Goal: Register for event/course

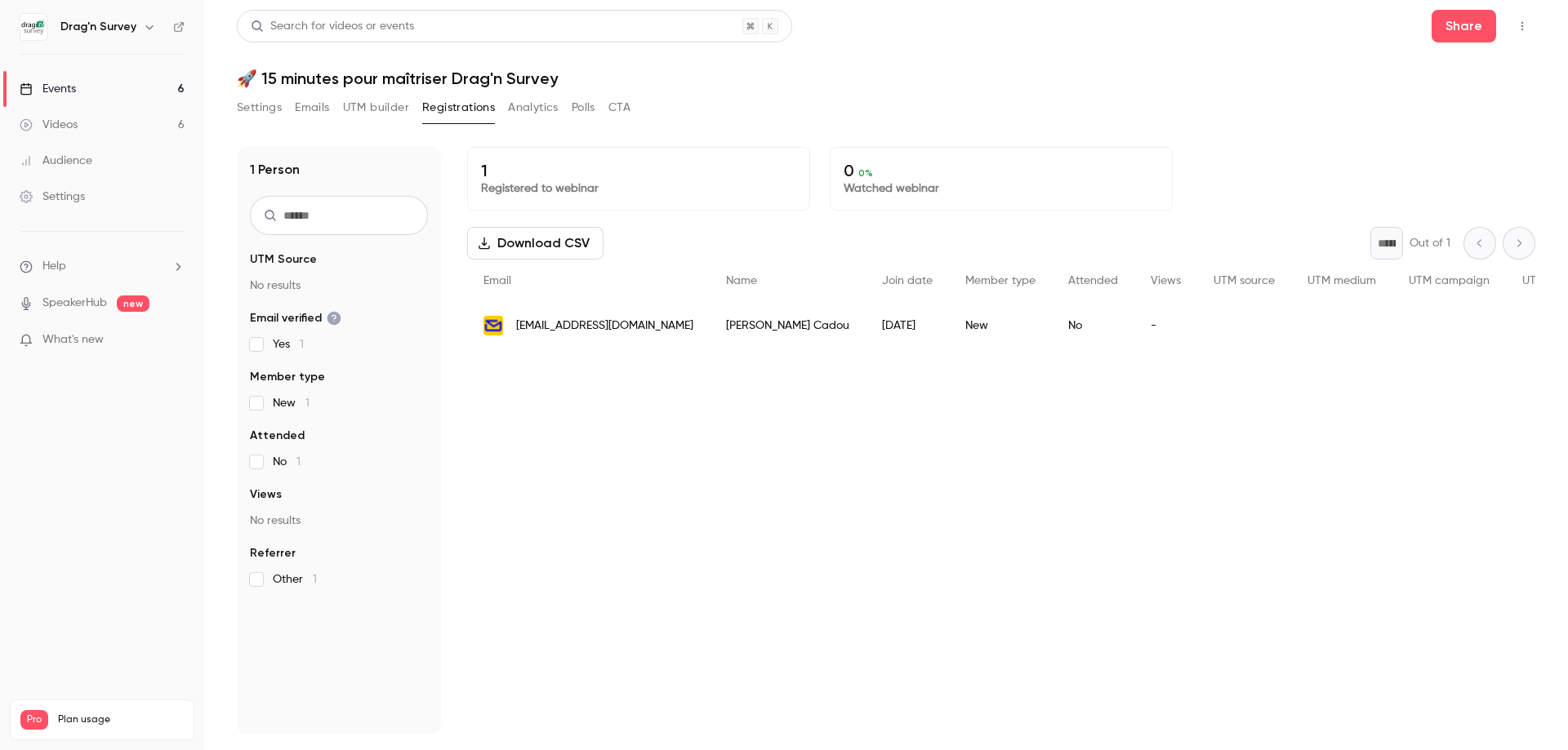
click at [82, 90] on link "Events 6" at bounding box center [102, 89] width 204 height 36
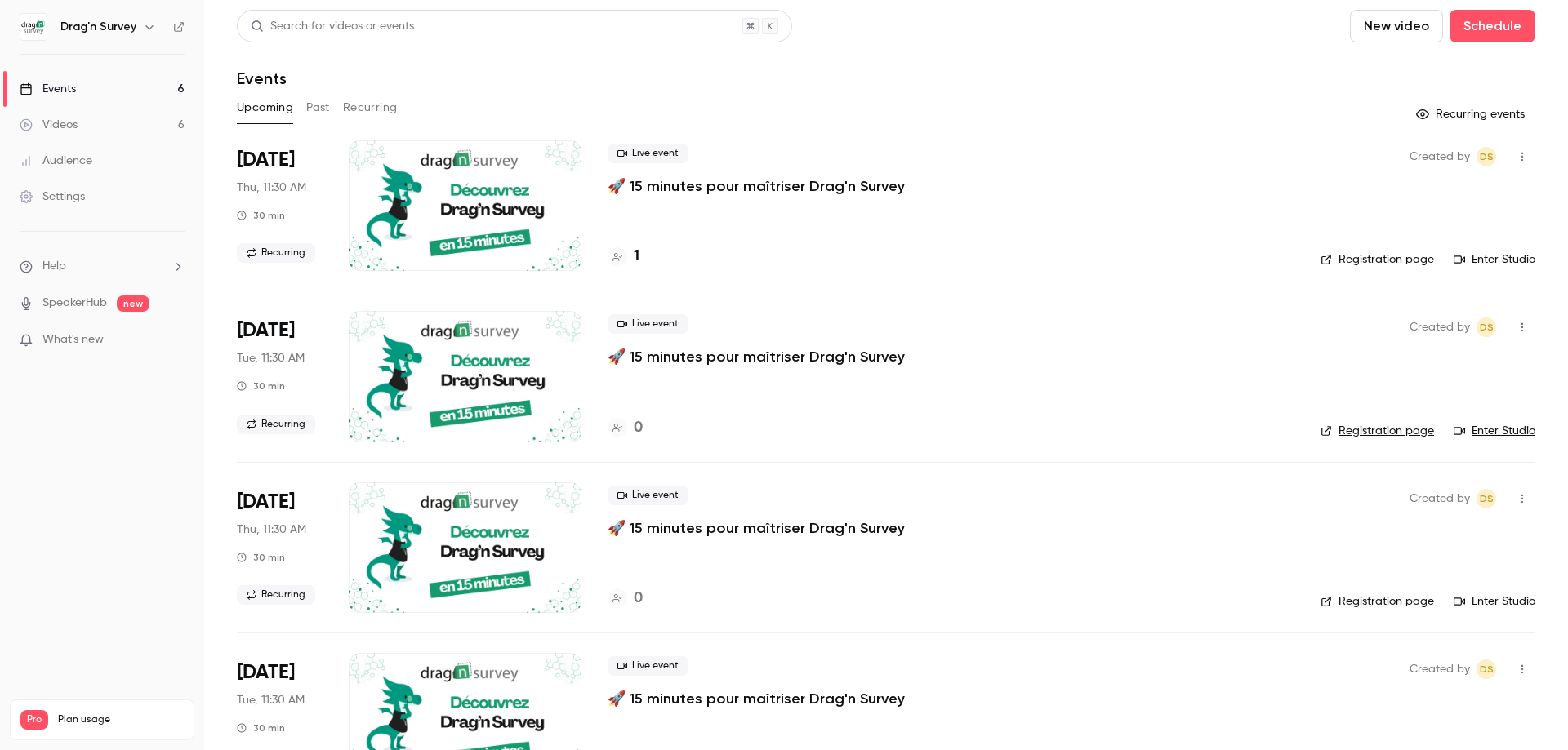
click at [1498, 262] on link "Enter Studio" at bounding box center [1494, 260] width 82 height 16
click at [1509, 160] on button "button" at bounding box center [1522, 156] width 26 height 26
click at [1070, 242] on div at bounding box center [784, 375] width 1568 height 750
click at [1516, 153] on icon "button" at bounding box center [1522, 156] width 13 height 12
click at [1249, 168] on div at bounding box center [784, 375] width 1568 height 750
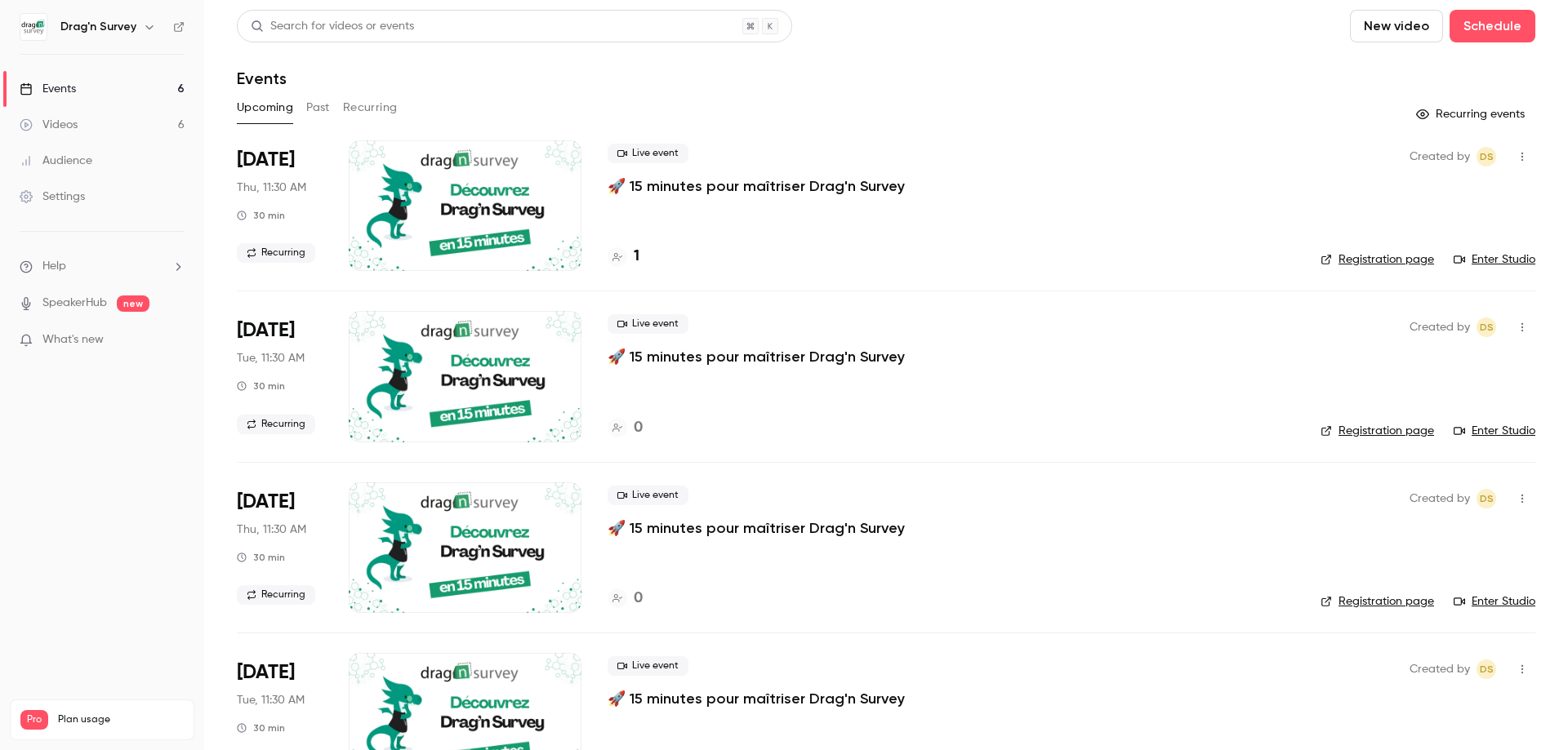
click at [1485, 262] on link "Enter Studio" at bounding box center [1494, 260] width 82 height 16
